Goal: Information Seeking & Learning: Learn about a topic

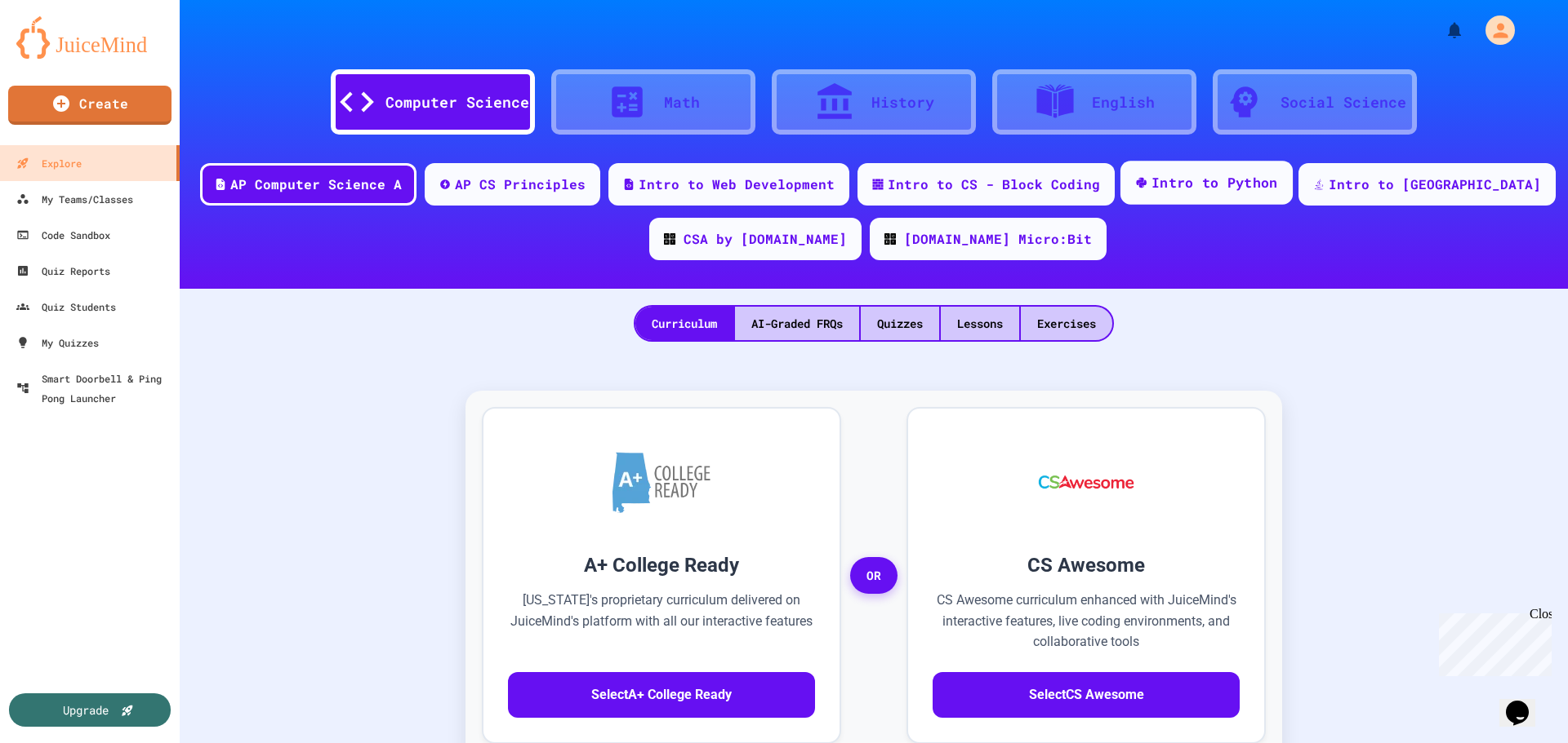
click at [1219, 193] on div "Intro to Python" at bounding box center [1215, 183] width 127 height 20
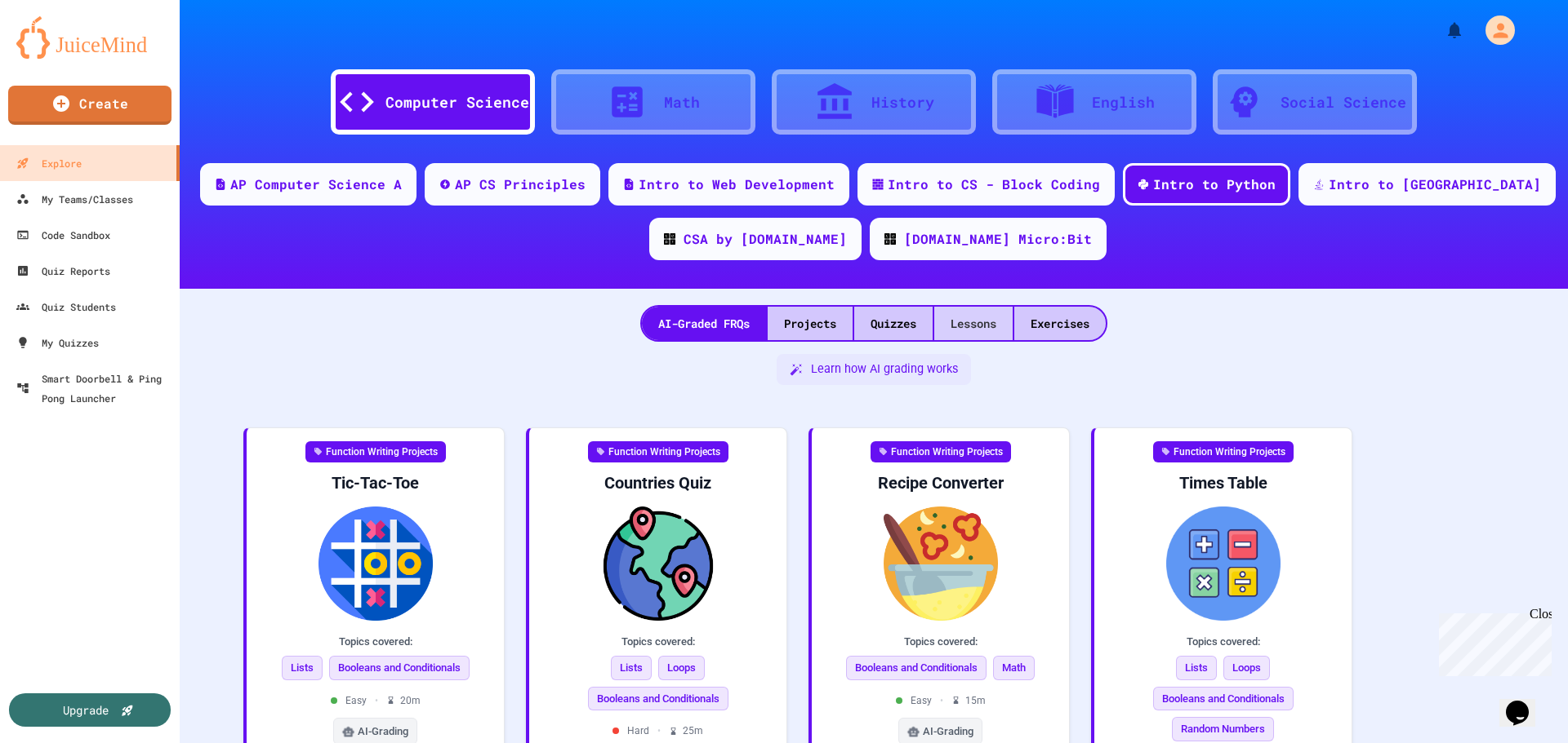
click at [945, 323] on div "Lessons" at bounding box center [973, 324] width 79 height 33
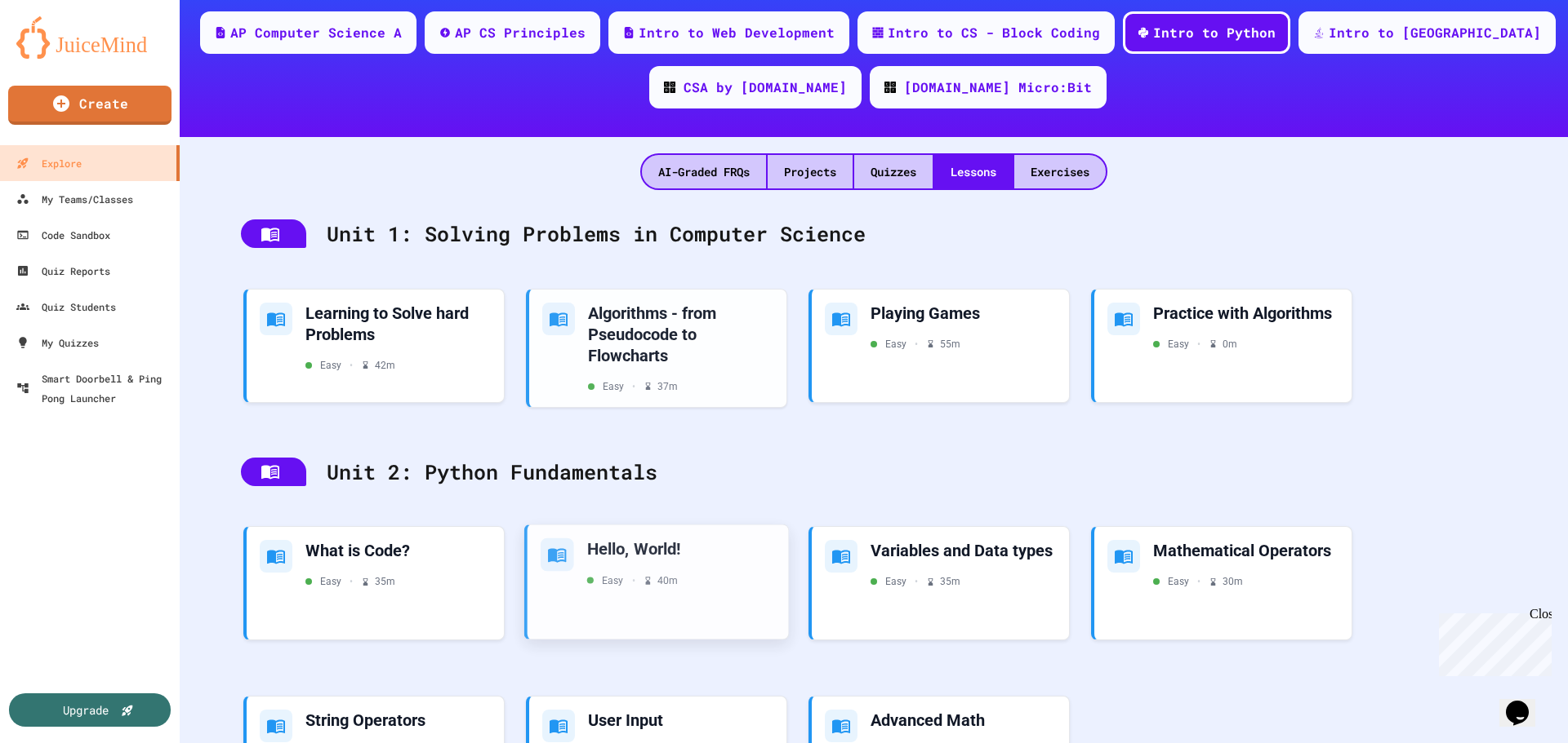
scroll to position [163, 0]
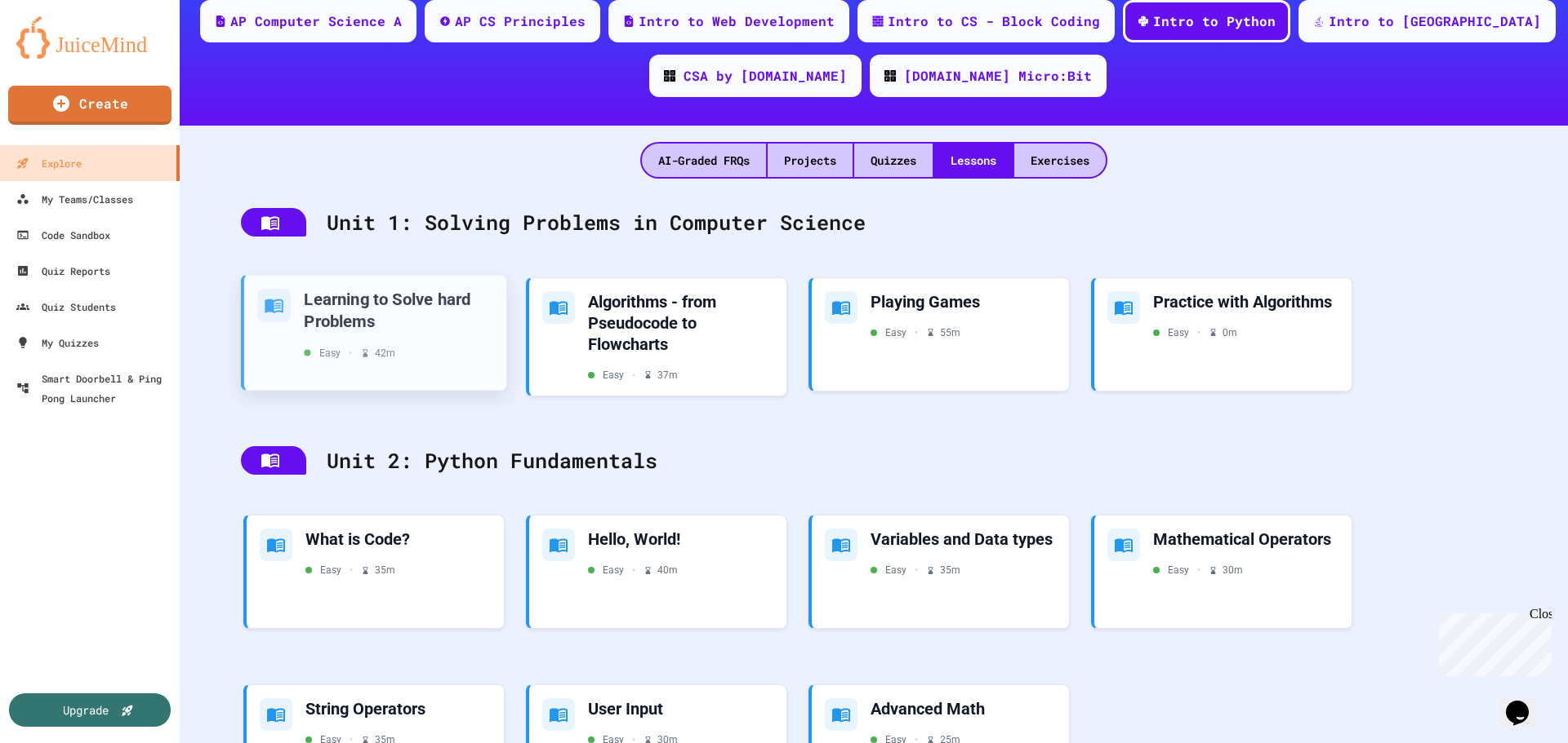
click at [381, 313] on div "Learning to Solve hard Problems" at bounding box center [398, 310] width 190 height 43
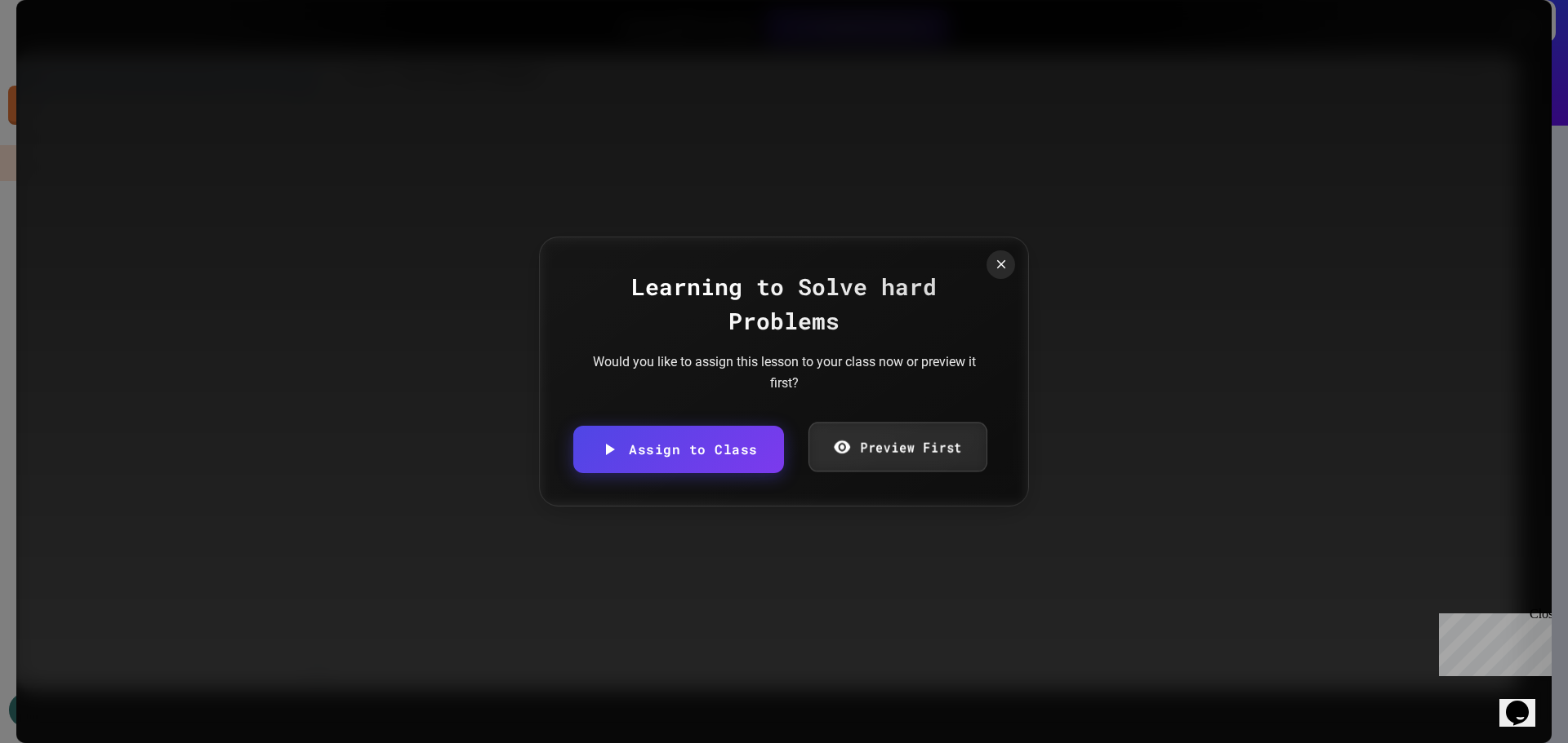
click at [889, 445] on link "Preview First" at bounding box center [897, 447] width 179 height 50
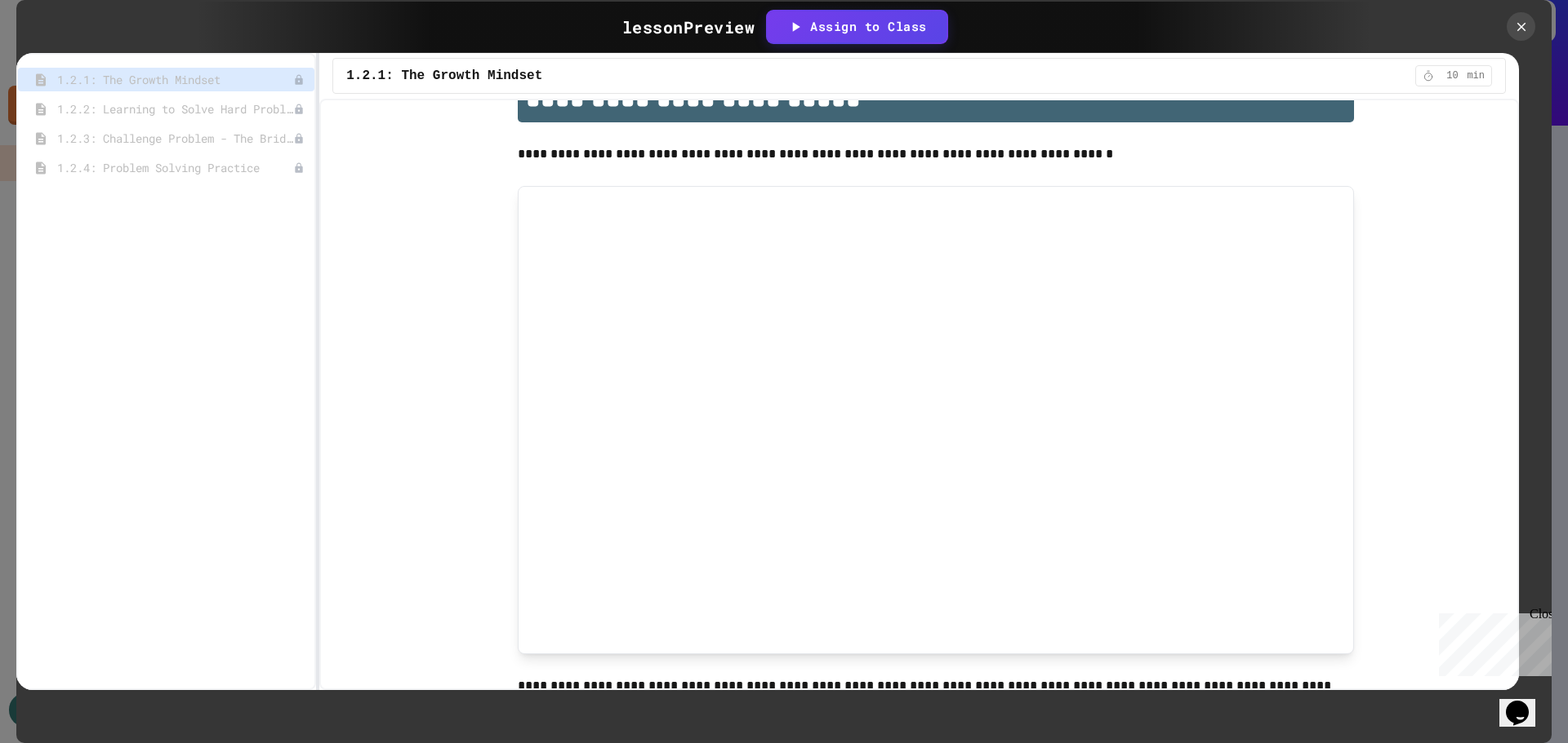
scroll to position [82, 0]
